Goal: Navigation & Orientation: Find specific page/section

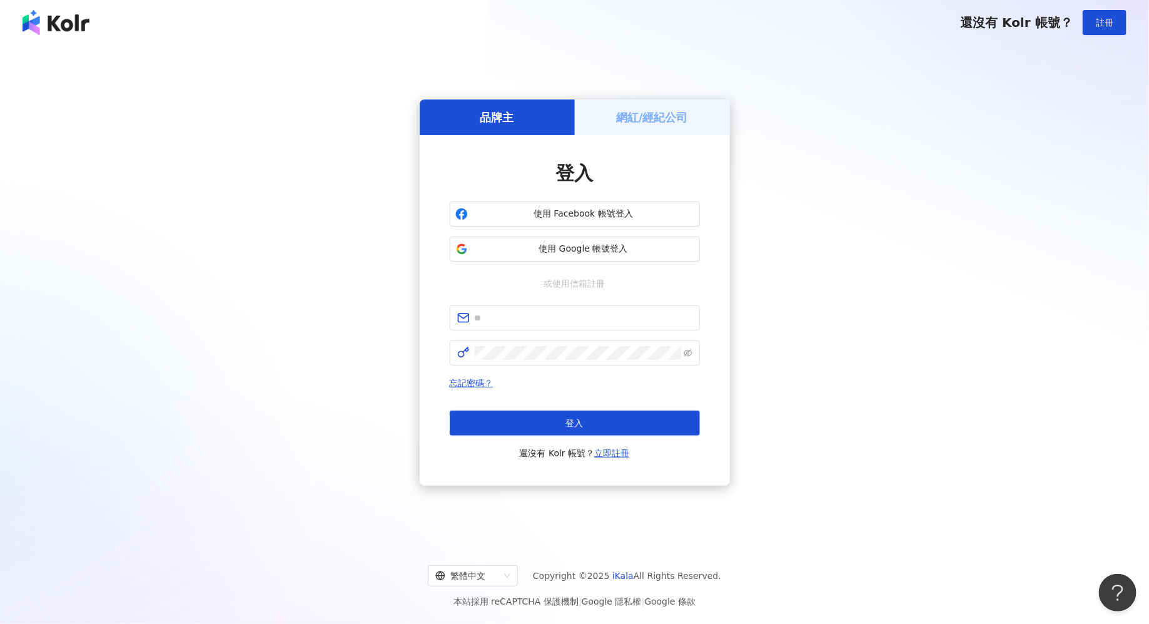
click at [61, 23] on img at bounding box center [56, 22] width 67 height 25
click at [614, 312] on input "text" at bounding box center [584, 318] width 218 height 14
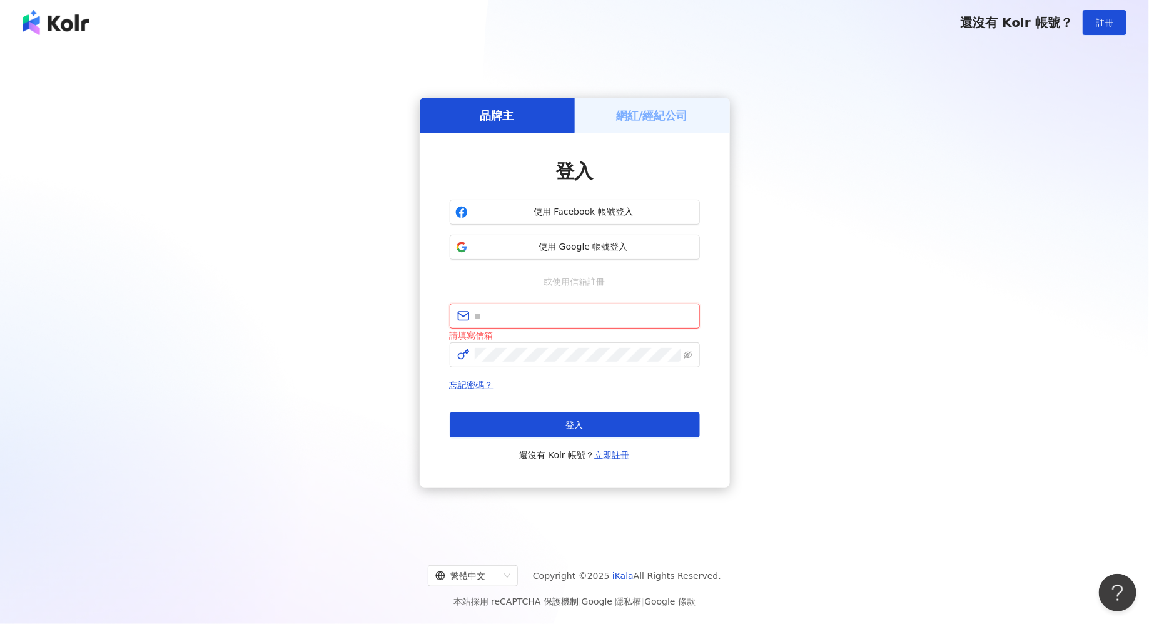
type input "**********"
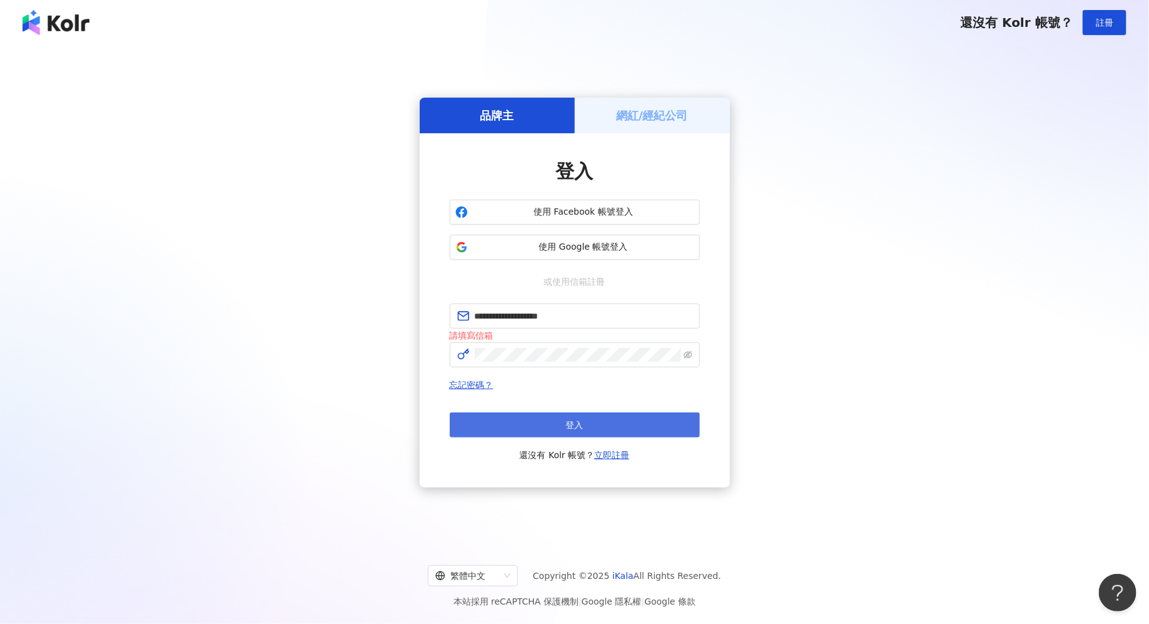
click at [628, 412] on button "登入" at bounding box center [575, 424] width 250 height 25
